Goal: Transaction & Acquisition: Purchase product/service

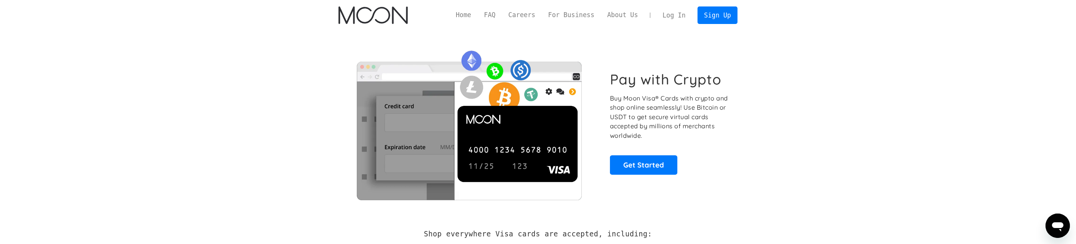
click at [675, 13] on link "Log In" at bounding box center [674, 15] width 36 height 17
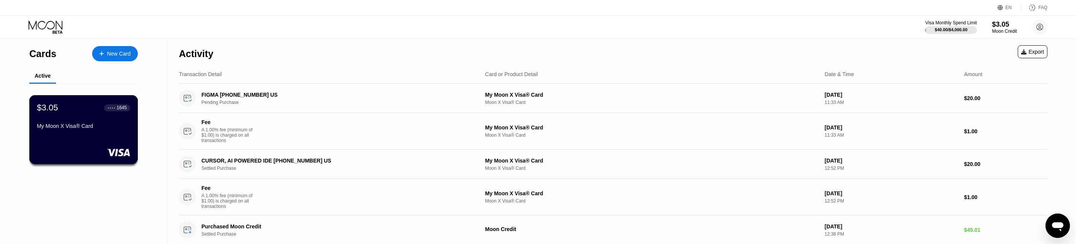
click at [68, 136] on div "$3.05 ● ● ● ● 1645 My Moon X Visa® Card" at bounding box center [83, 129] width 109 height 69
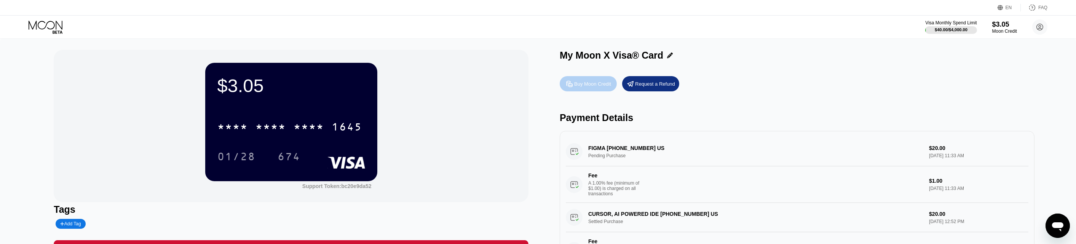
click at [594, 82] on div "Buy Moon Credit" at bounding box center [592, 84] width 37 height 6
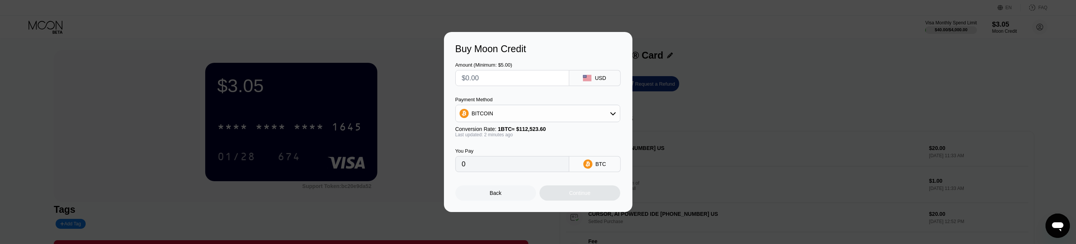
click at [542, 97] on div "Payment Method" at bounding box center [537, 100] width 165 height 6
click at [531, 114] on div "BITCOIN" at bounding box center [538, 113] width 164 height 15
click at [513, 147] on div "USDT on TRON" at bounding box center [538, 151] width 160 height 15
type input "0.00"
drag, startPoint x: 523, startPoint y: 166, endPoint x: 508, endPoint y: 164, distance: 15.4
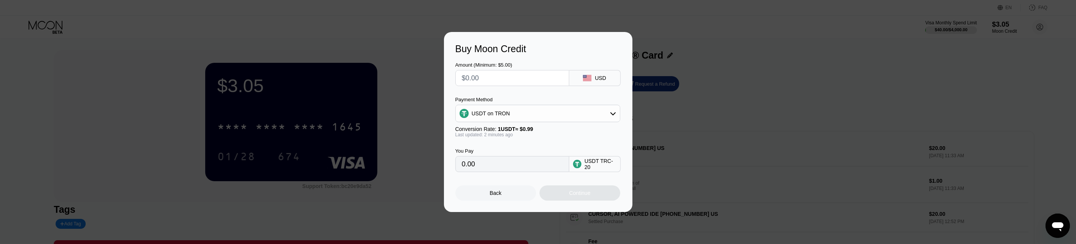
click at [519, 166] on input "0.00" at bounding box center [512, 163] width 101 height 15
drag, startPoint x: 497, startPoint y: 75, endPoint x: 453, endPoint y: 75, distance: 43.8
click at [453, 75] on div "Buy Moon Credit Amount (Minimum: $5.00) USD Payment Method USDT on TRON Convers…" at bounding box center [538, 122] width 188 height 180
type input "$6"
type input "6.06"
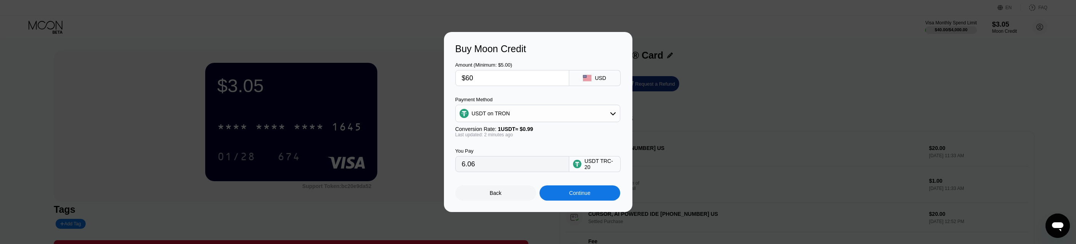
type input "$600"
type input "606.06"
type input "$60"
type input "60.61"
click at [491, 79] on input "$60" at bounding box center [512, 77] width 101 height 15
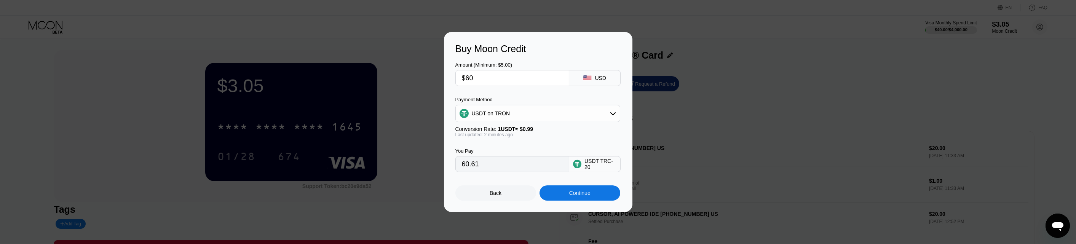
type input "$6"
type input "6.06"
type input "$61"
type input "61.62"
type input "$61"
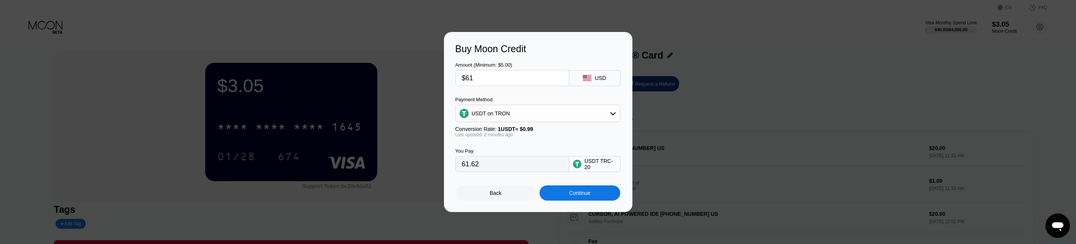
click at [558, 196] on div "Continue" at bounding box center [580, 192] width 81 height 15
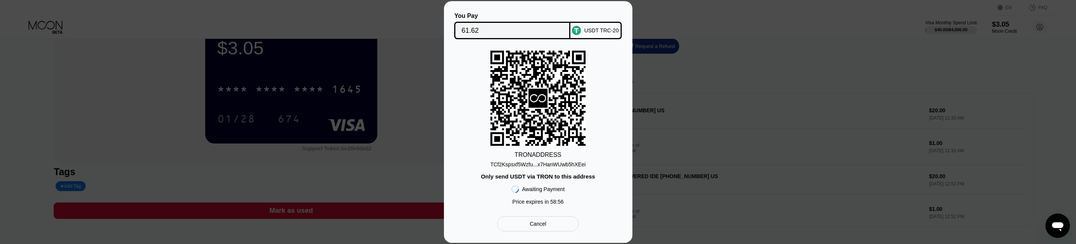
scroll to position [47, 0]
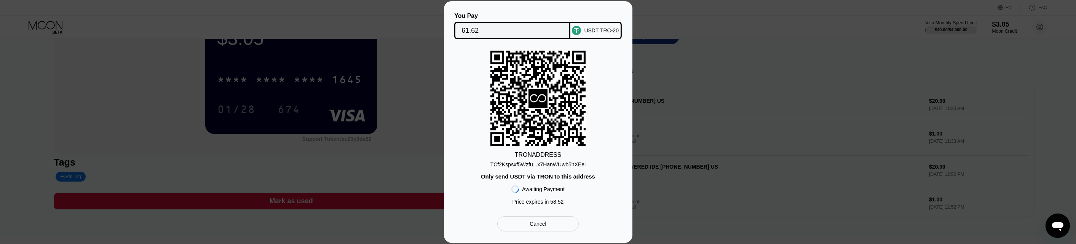
click at [521, 24] on input "61.62" at bounding box center [512, 30] width 102 height 15
click at [557, 229] on div "Cancel" at bounding box center [537, 223] width 81 height 15
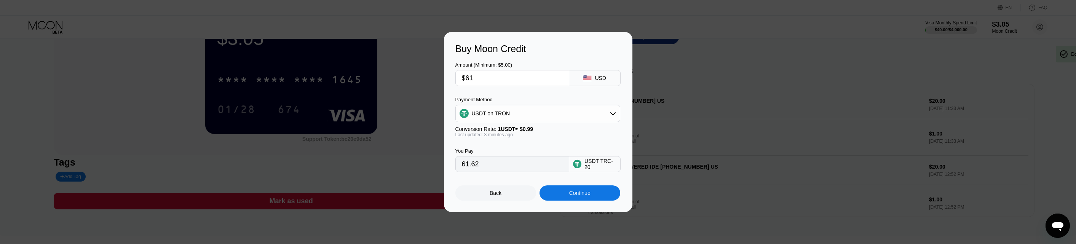
click at [481, 77] on input "$61" at bounding box center [512, 77] width 101 height 15
type input "$6"
type input "6.06"
type input "$65"
type input "65.66"
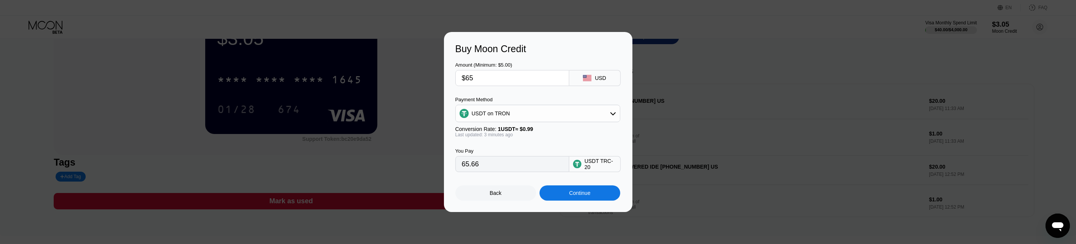
type input "$65"
click at [597, 193] on div "Continue" at bounding box center [580, 192] width 81 height 15
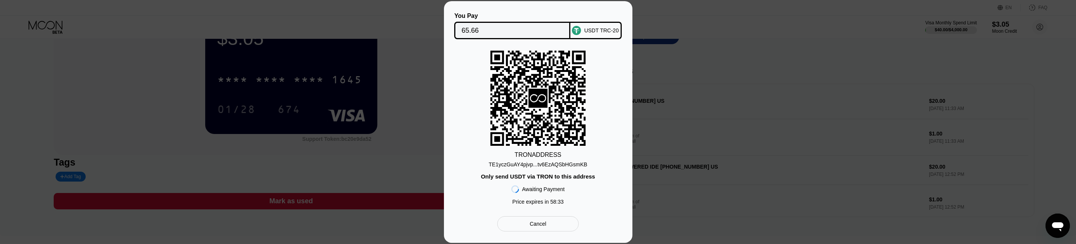
click at [542, 164] on div "TE1yczGuAY4pjvp...tv6EzAQSbHGsmKB" at bounding box center [538, 164] width 99 height 6
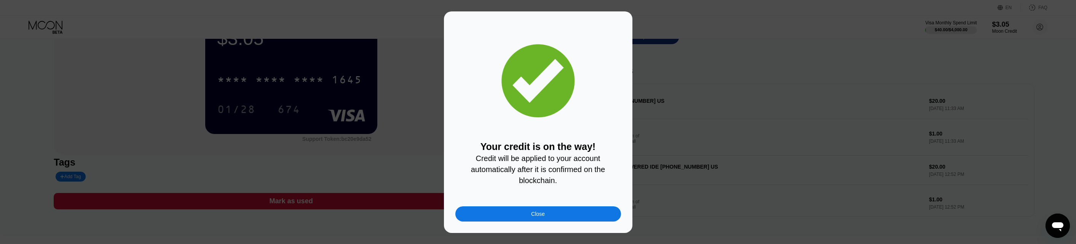
click at [584, 215] on div "Close" at bounding box center [538, 213] width 166 height 15
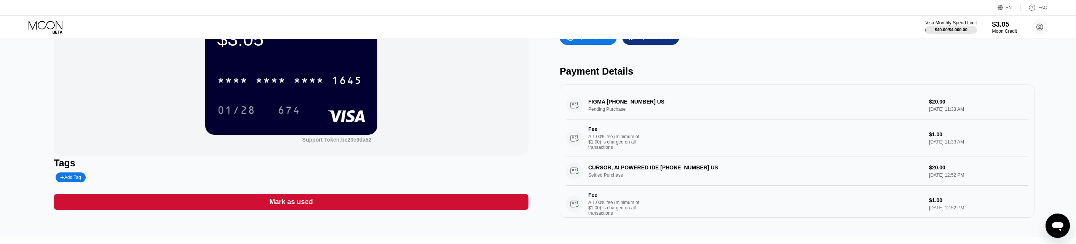
scroll to position [0, 0]
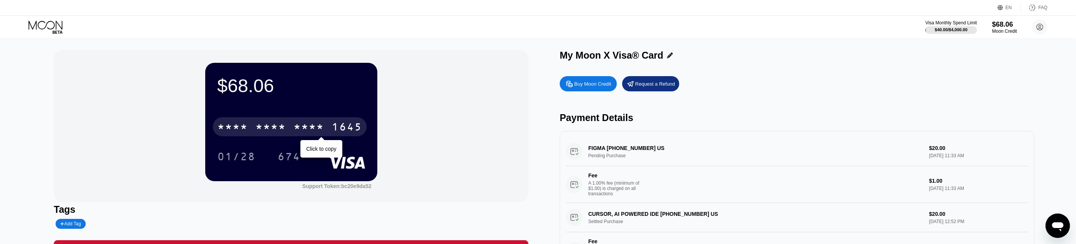
click at [336, 122] on div "* * * * * * * * * * * * 1645" at bounding box center [290, 126] width 154 height 19
